Goal: Transaction & Acquisition: Purchase product/service

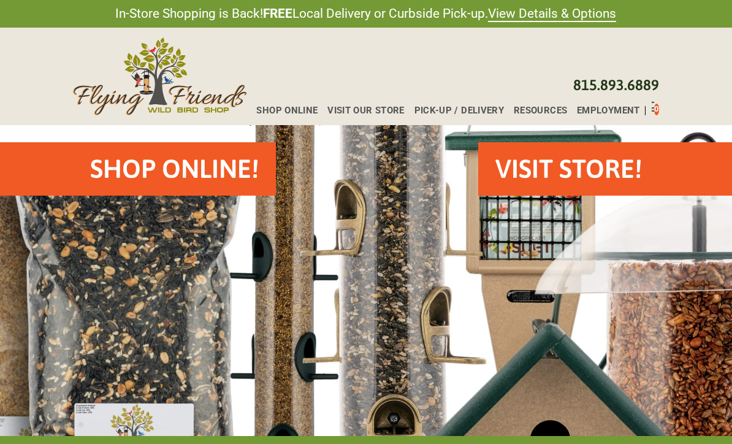
click at [361, 109] on span "Visit Our Store" at bounding box center [365, 110] width 77 height 9
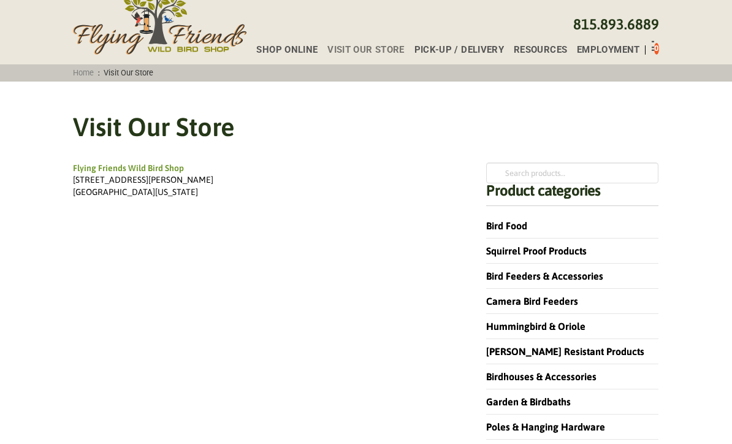
scroll to position [61, 0]
click at [590, 271] on link "Bird Feeders & Accessories" at bounding box center [544, 275] width 117 height 11
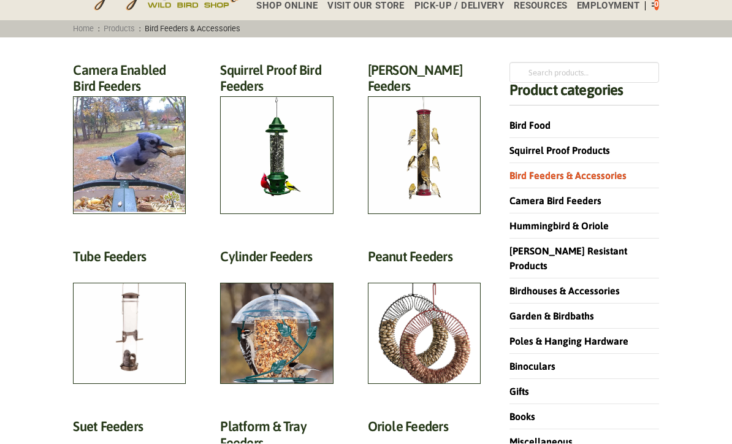
scroll to position [105, 0]
click at [430, 101] on h2 "[PERSON_NAME] Feeders (14)" at bounding box center [424, 81] width 113 height 39
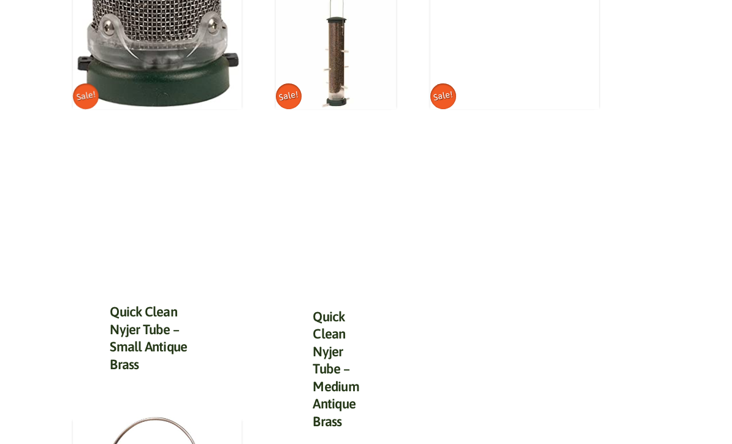
scroll to position [1017, 0]
